Goal: Task Accomplishment & Management: Manage account settings

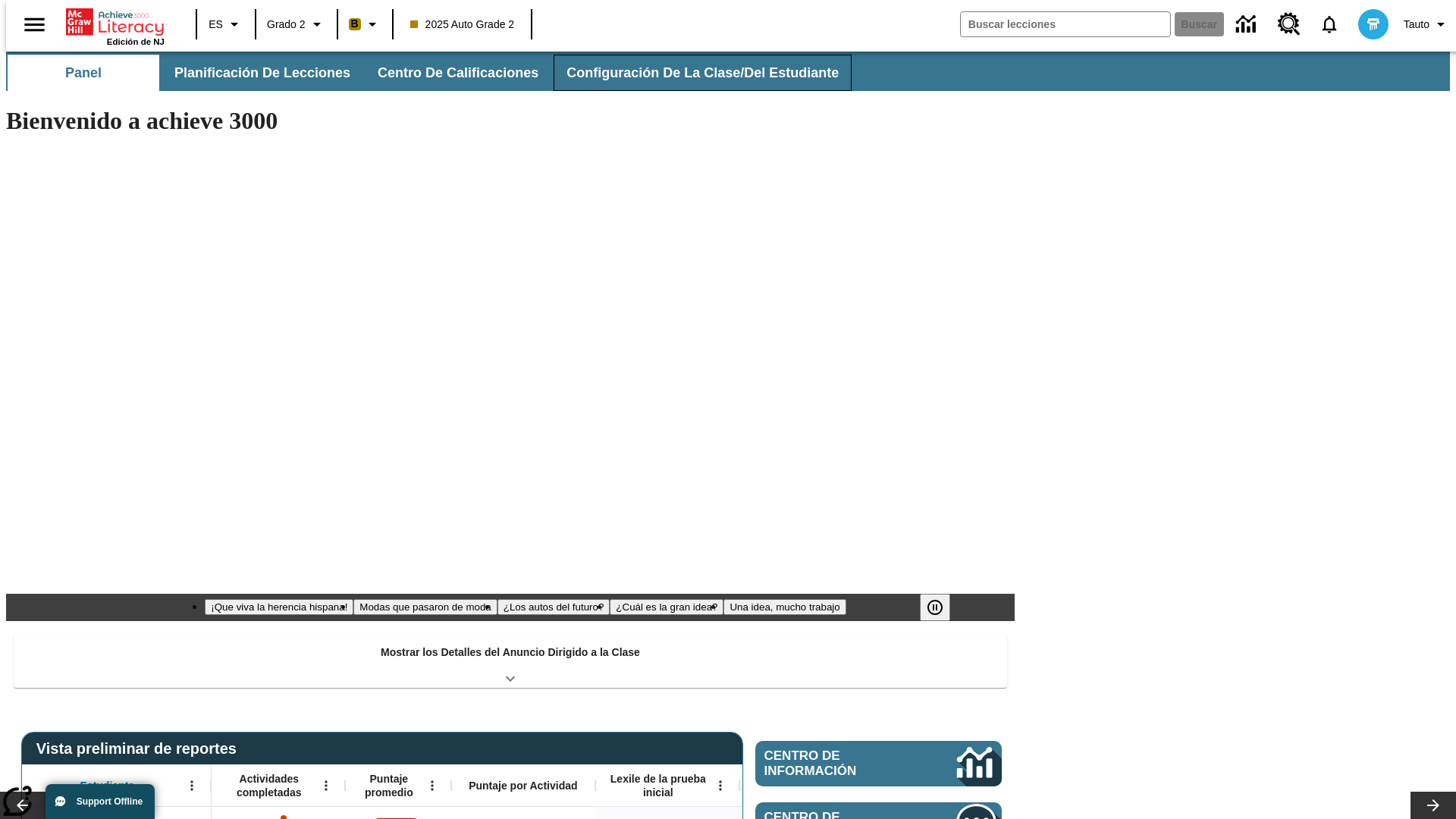
click at [687, 73] on button "Configuración de la clase/del estudiante" at bounding box center [703, 73] width 298 height 37
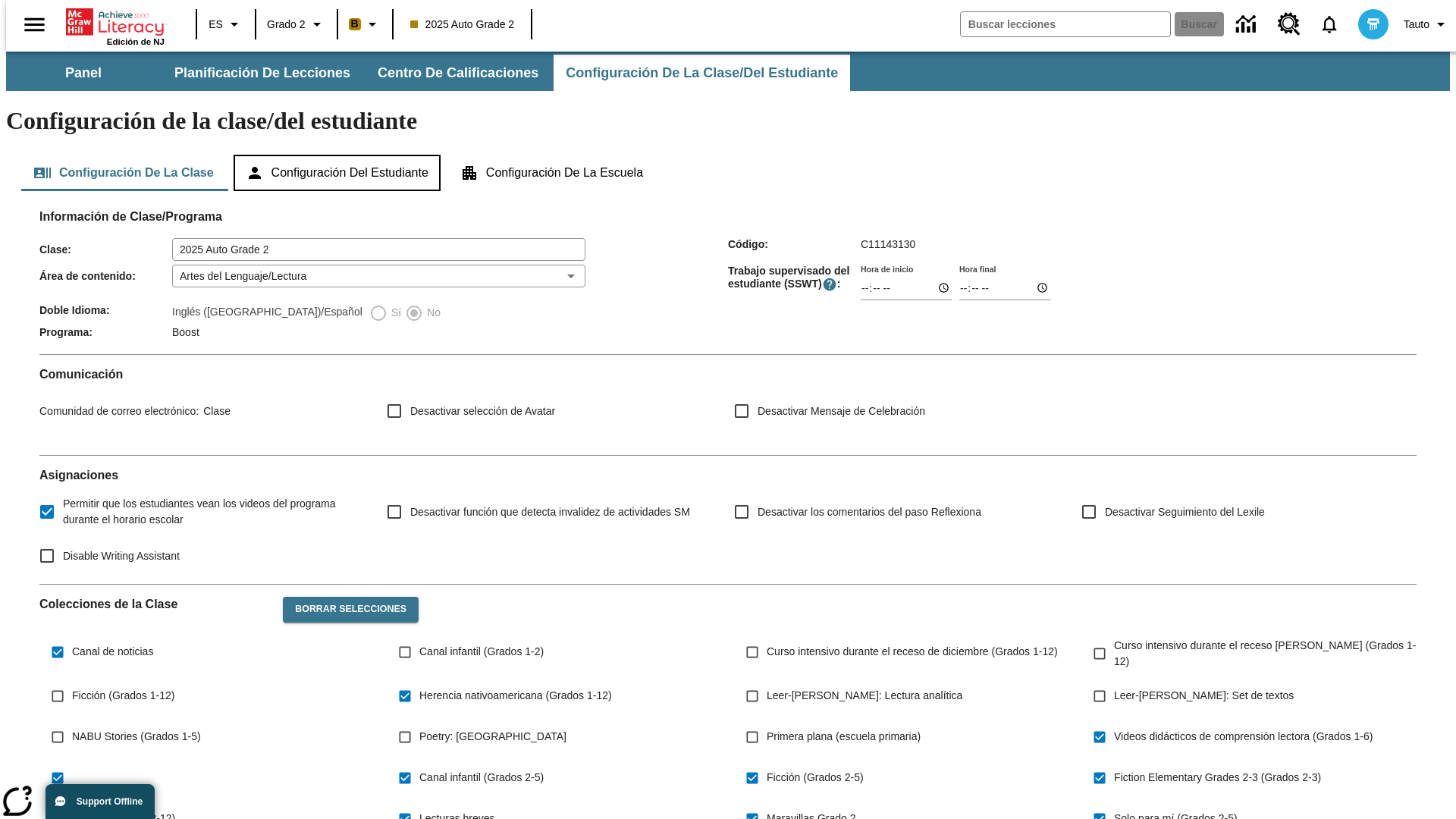
click at [338, 155] on button "Configuración del estudiante" at bounding box center [337, 173] width 207 height 37
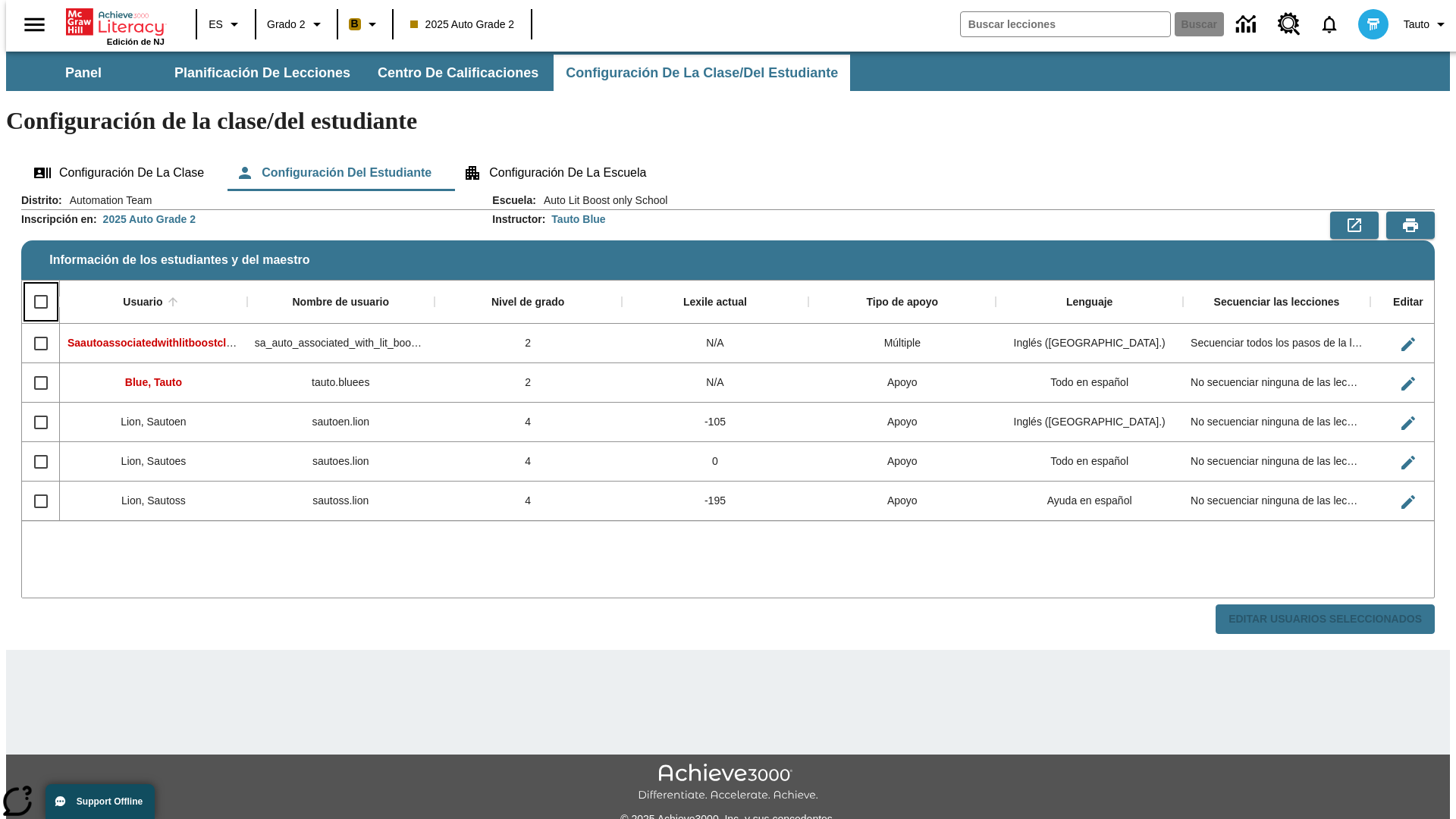
click at [34, 286] on input "Select all rows" at bounding box center [41, 302] width 32 height 32
checkbox input "true"
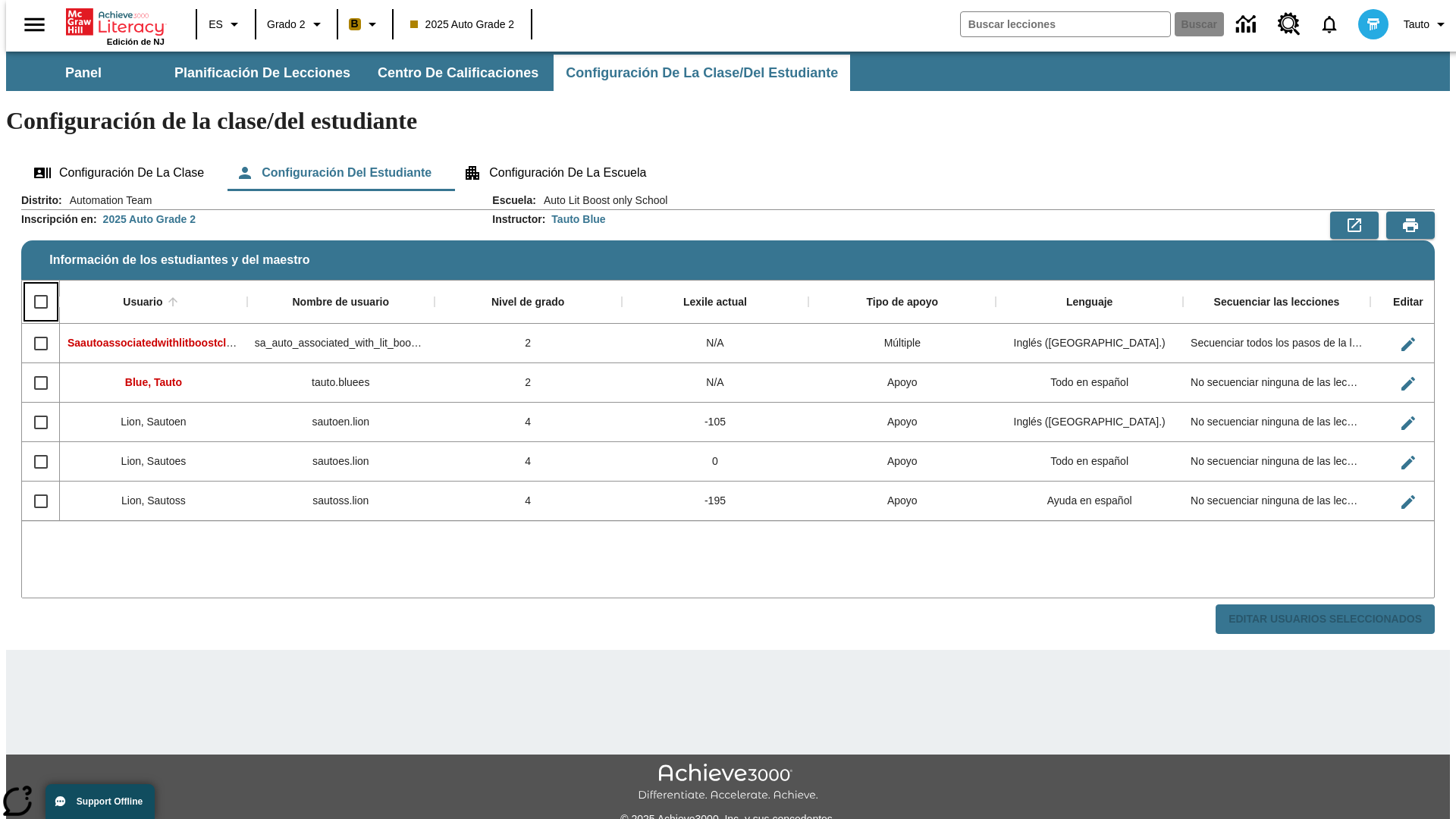
checkbox input "true"
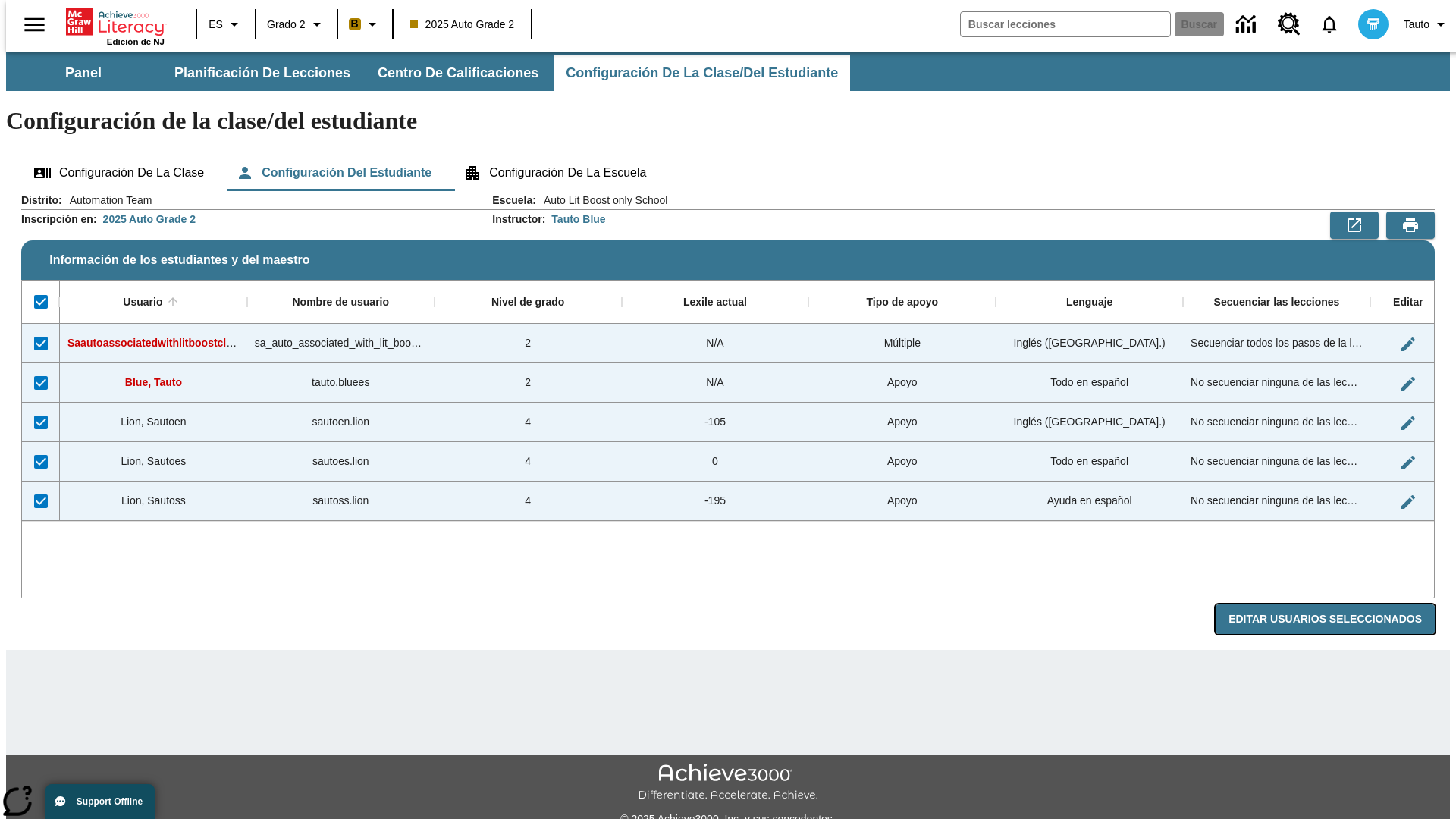
click at [1337, 604] on button "Editar Usuarios Seleccionados" at bounding box center [1325, 619] width 219 height 30
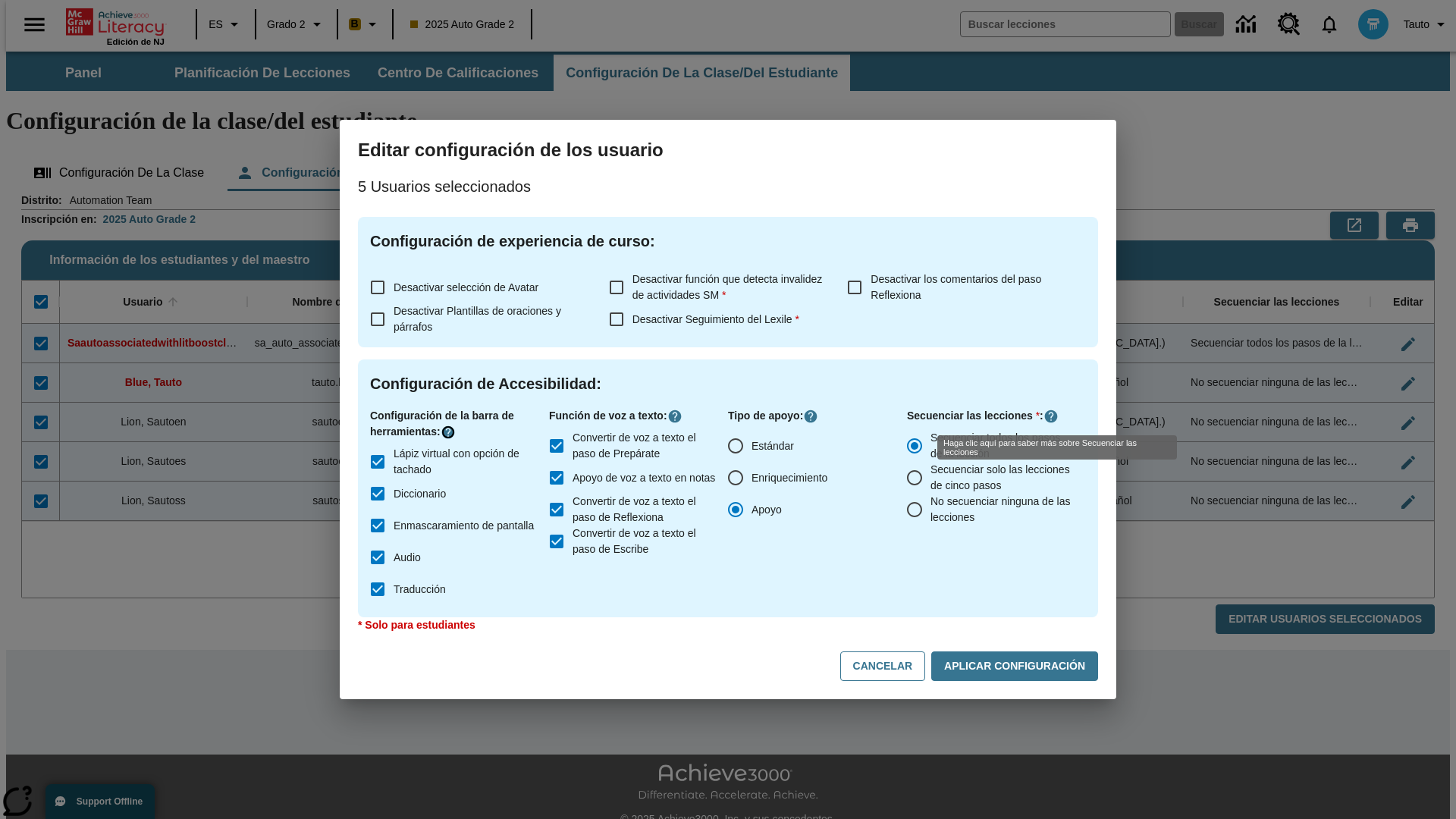
click at [451, 432] on icon "Haga clic aquí para saber más sobre" at bounding box center [448, 432] width 15 height 15
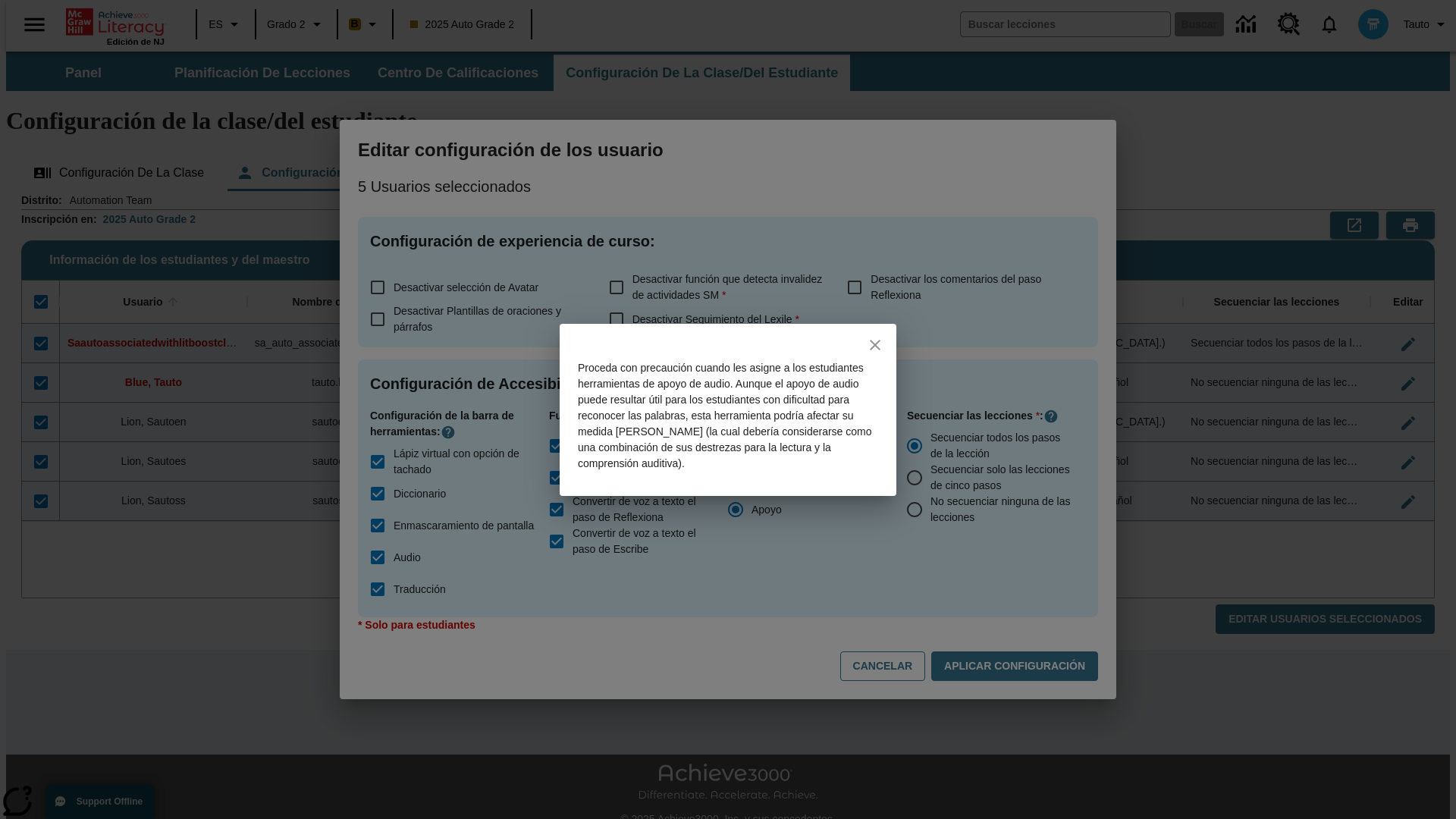
click at [875, 344] on icon "close" at bounding box center [875, 345] width 11 height 11
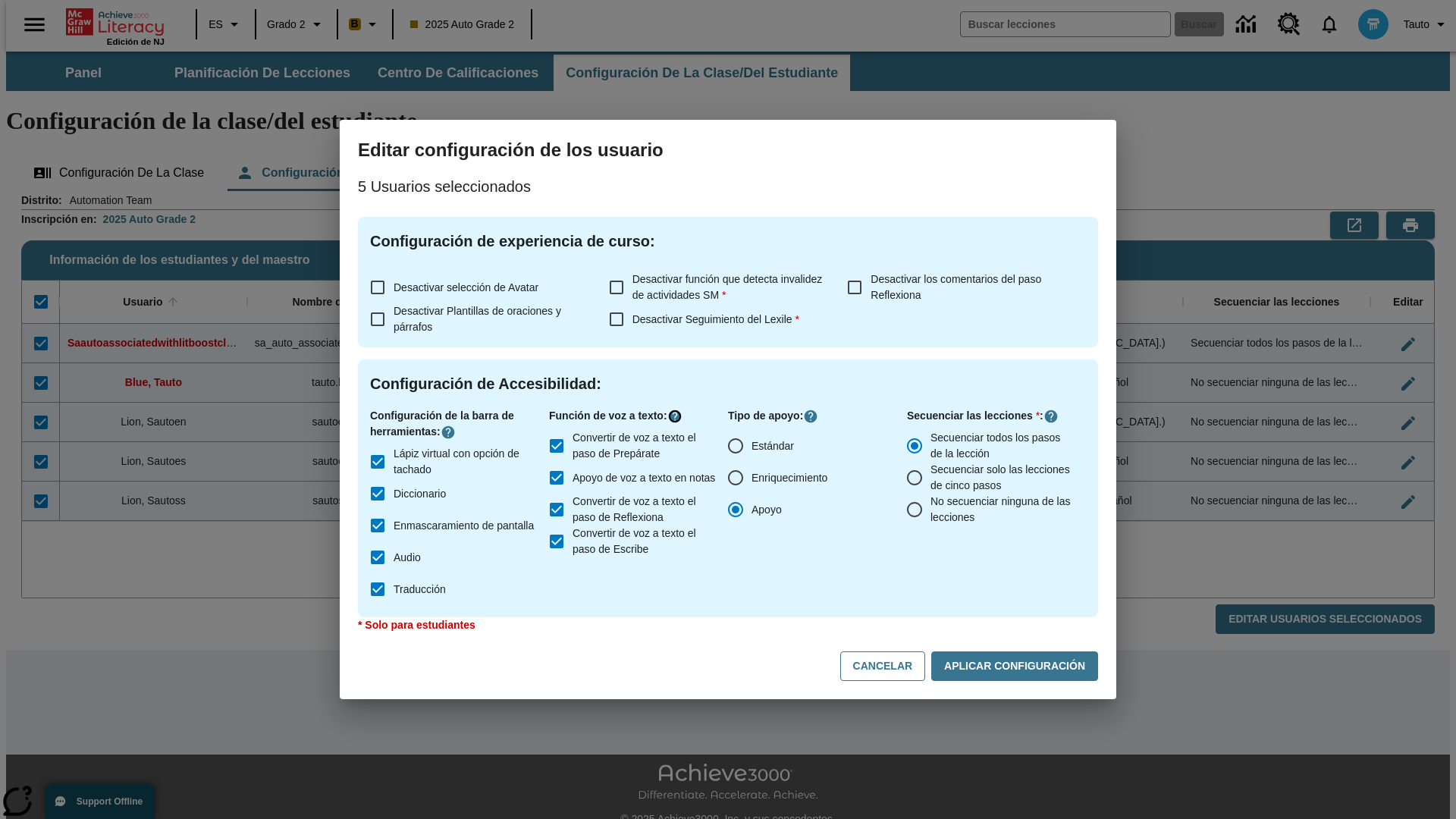
click at [678, 416] on icon "Haga clic aquí para saber más sobre" at bounding box center [675, 416] width 15 height 15
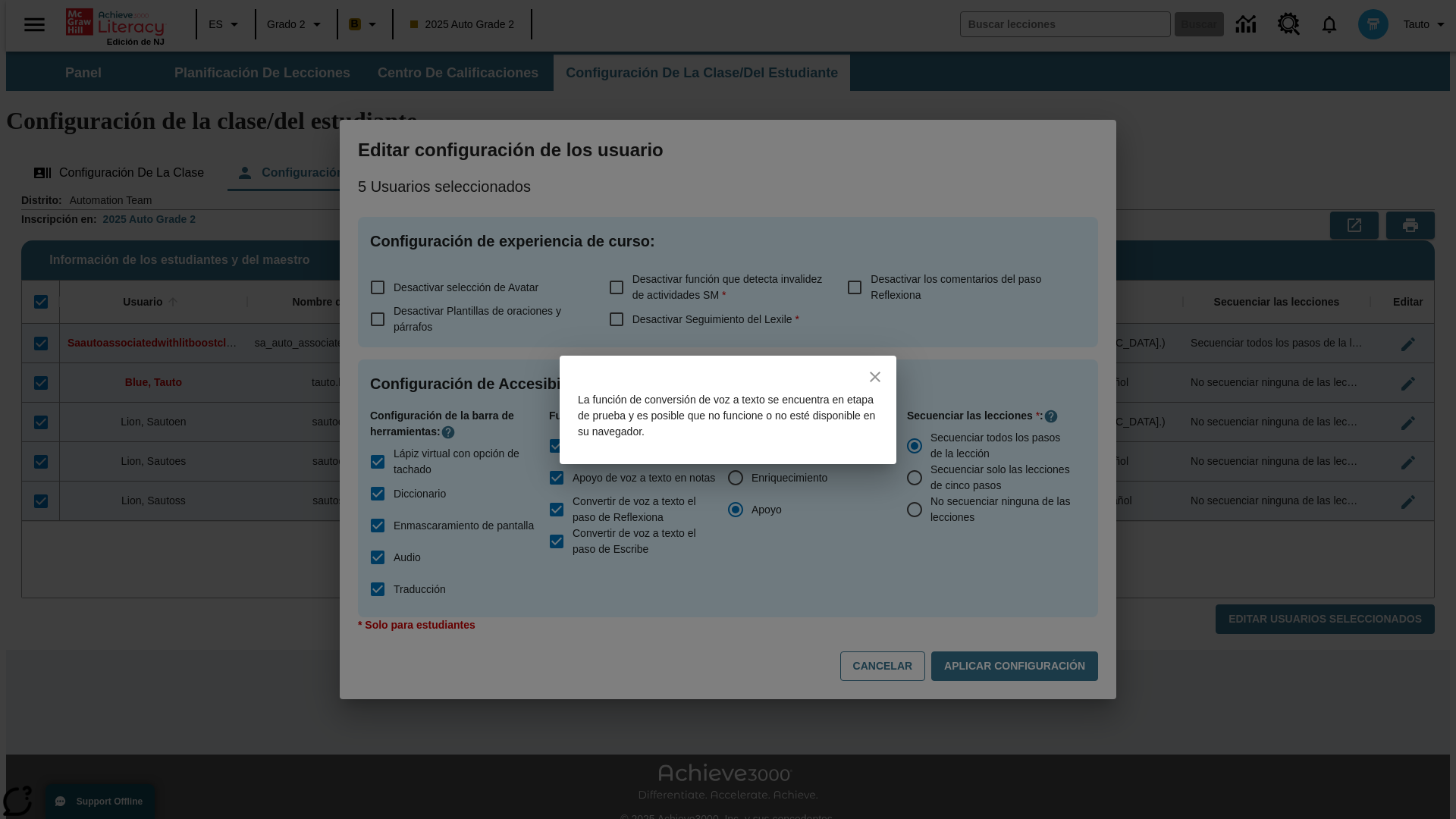
click at [875, 376] on icon "close" at bounding box center [875, 377] width 11 height 11
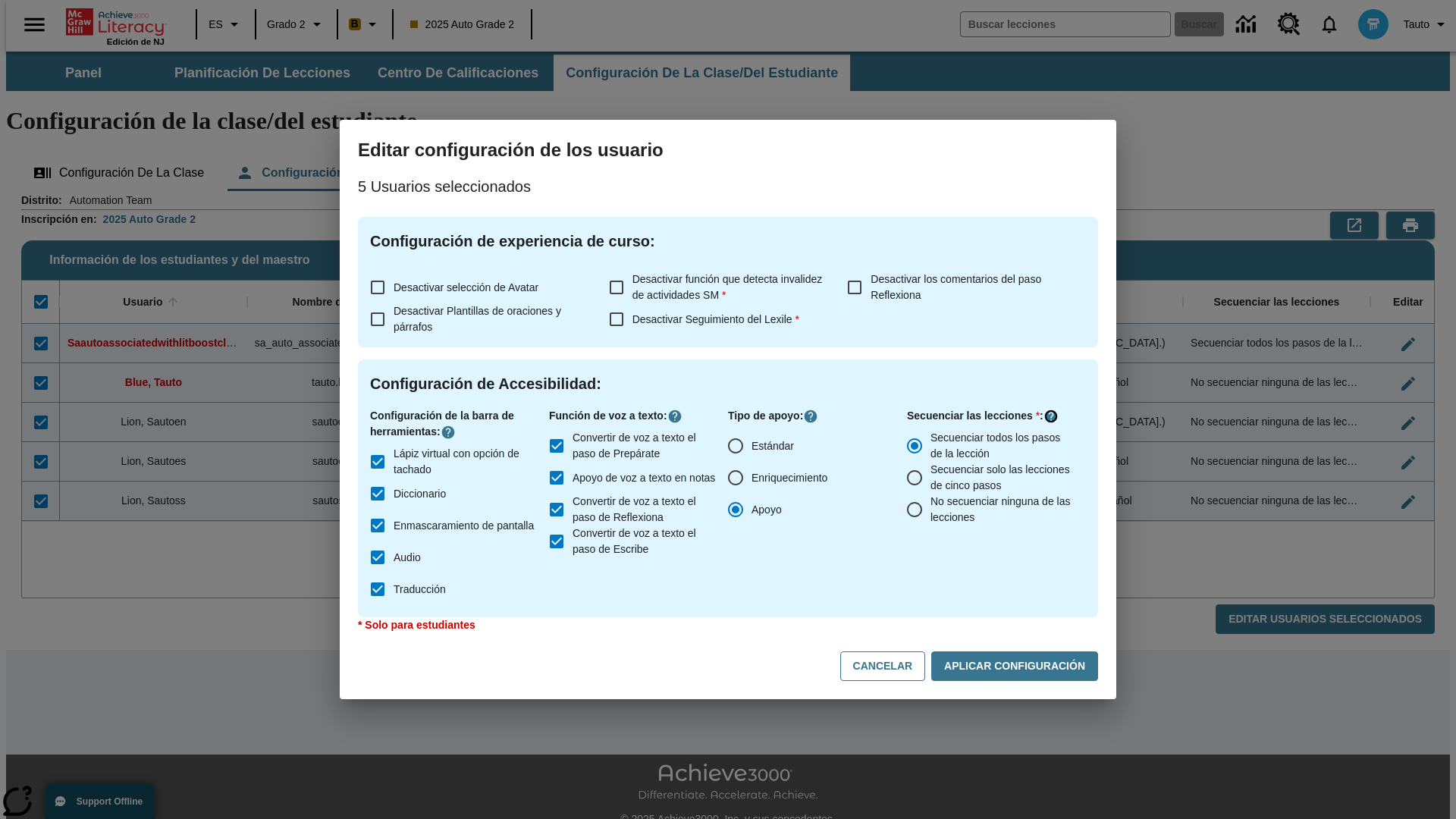
click at [1051, 416] on icon "Haga clic aquí para saber más sobre" at bounding box center [1051, 416] width 15 height 15
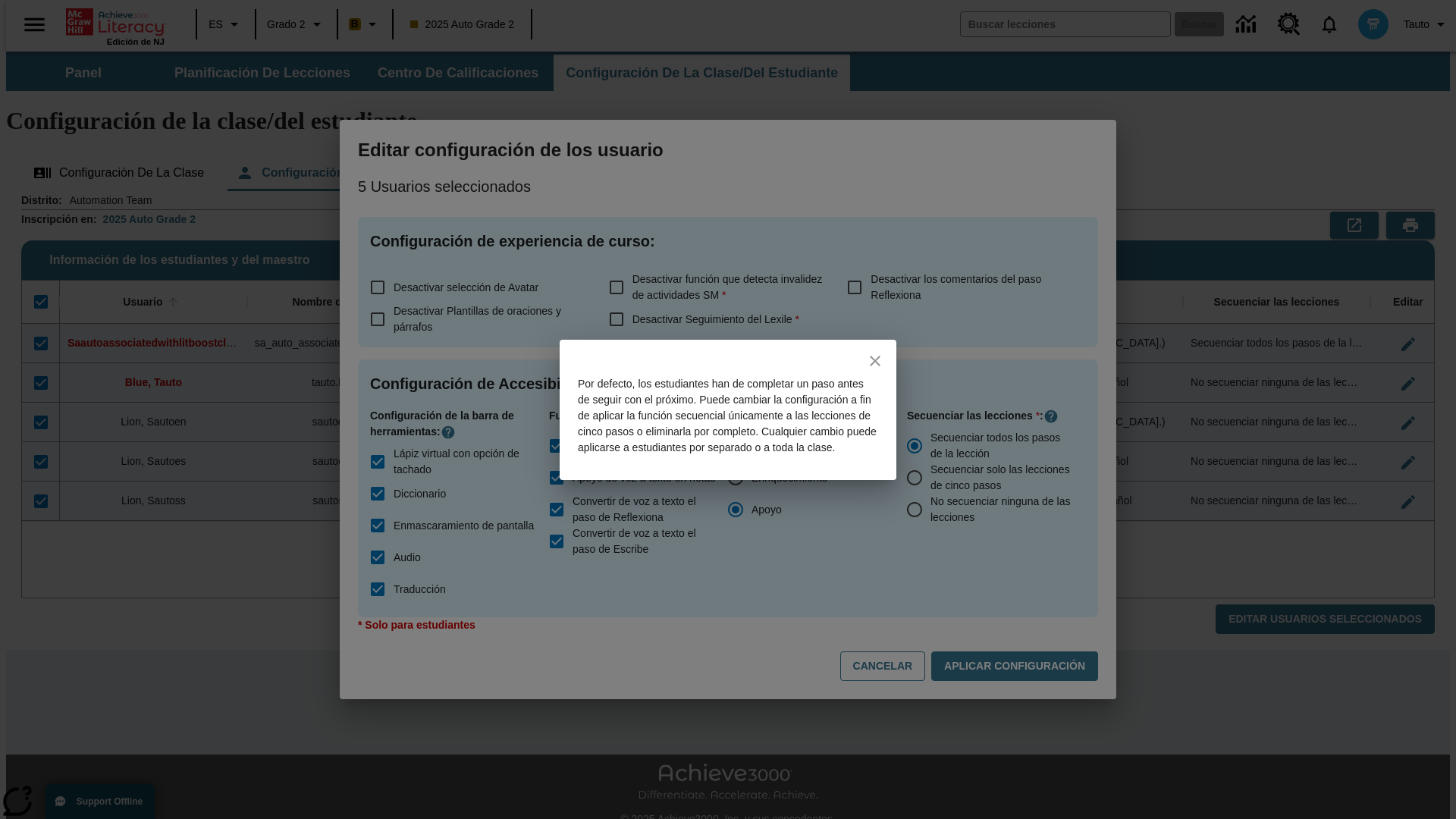
click at [875, 355] on icon "close" at bounding box center [875, 361] width 11 height 11
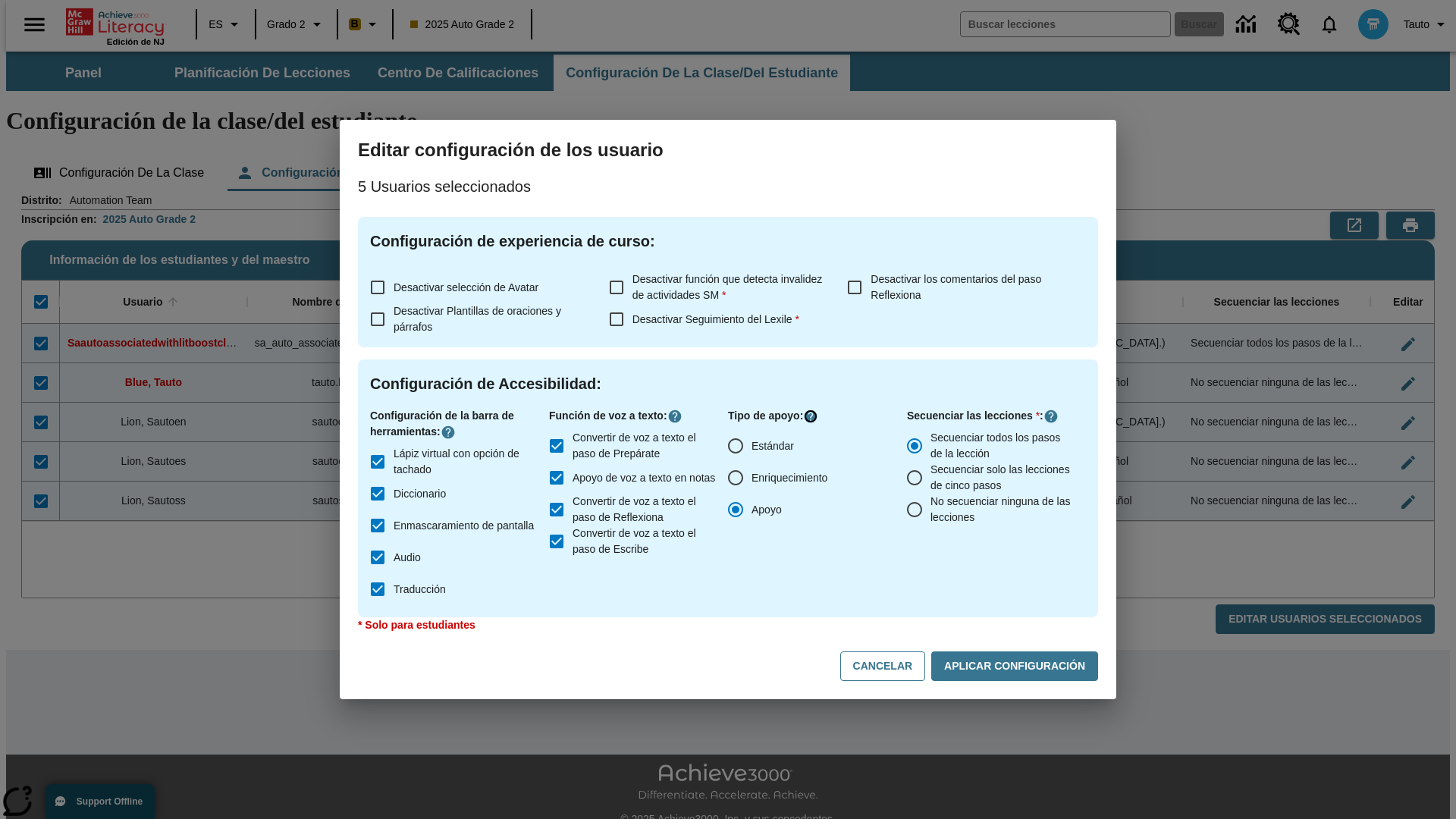
click at [813, 416] on icon "Haga clic aquí para saber más sobre" at bounding box center [811, 416] width 15 height 15
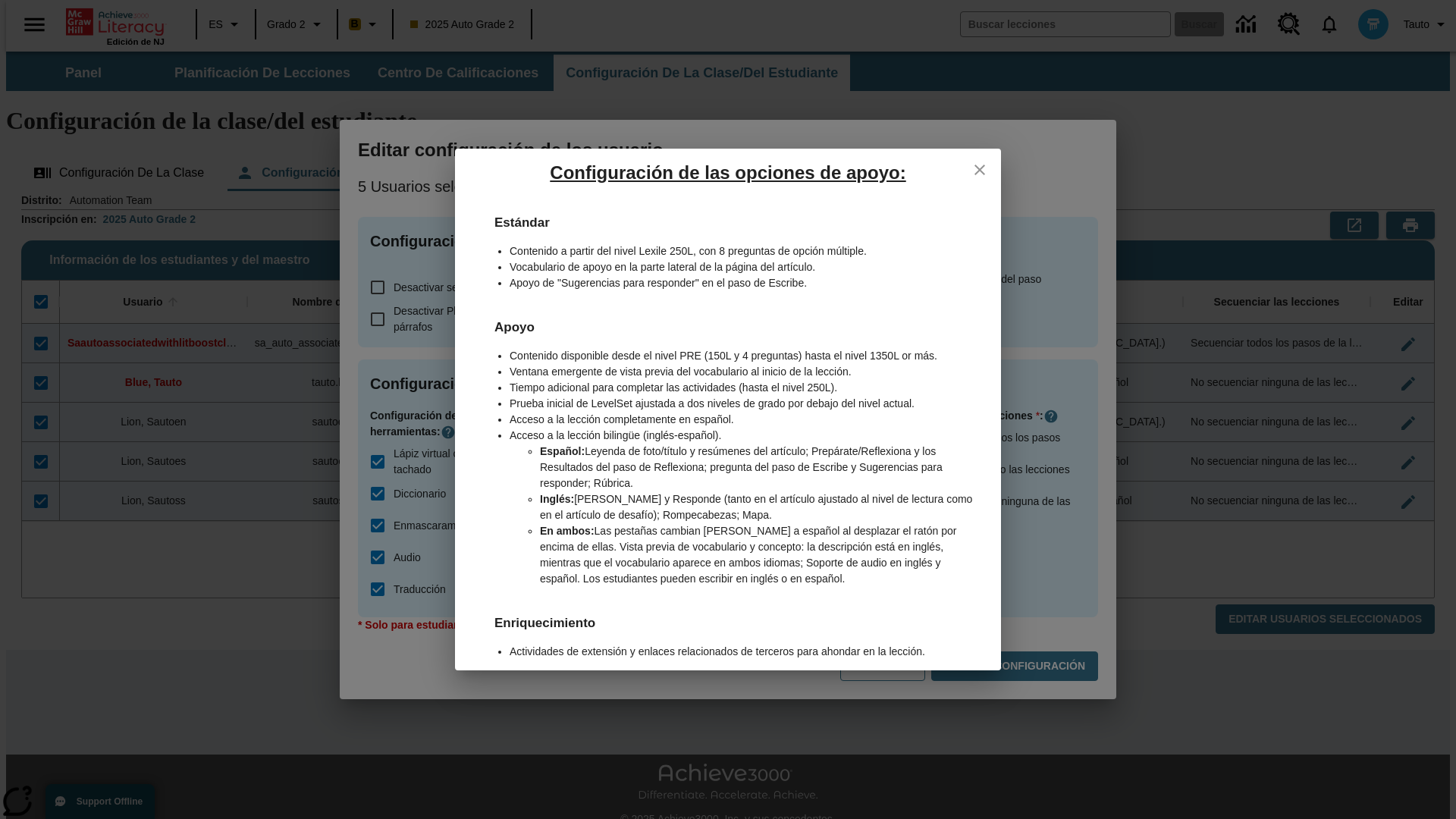
click at [980, 169] on icon "close" at bounding box center [980, 170] width 11 height 11
